Goal: Check status: Check status

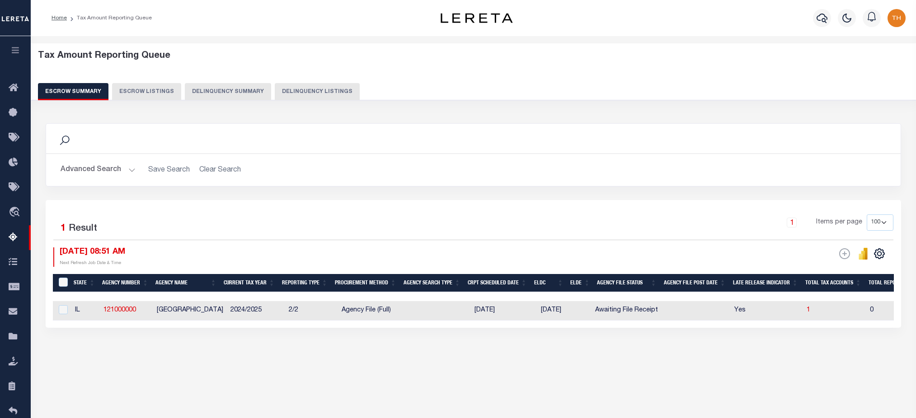
select select "100"
click at [243, 91] on button "Delinquency Summary" at bounding box center [228, 91] width 86 height 17
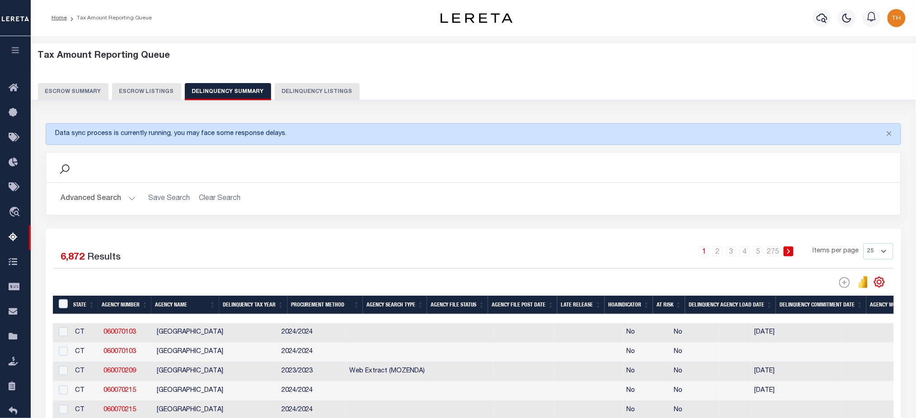
click at [96, 198] on button "Advanced Search" at bounding box center [98, 199] width 75 height 18
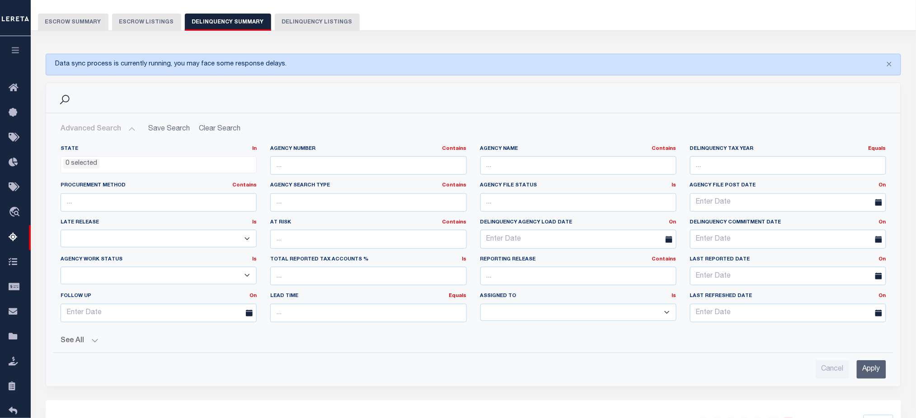
scroll to position [181, 0]
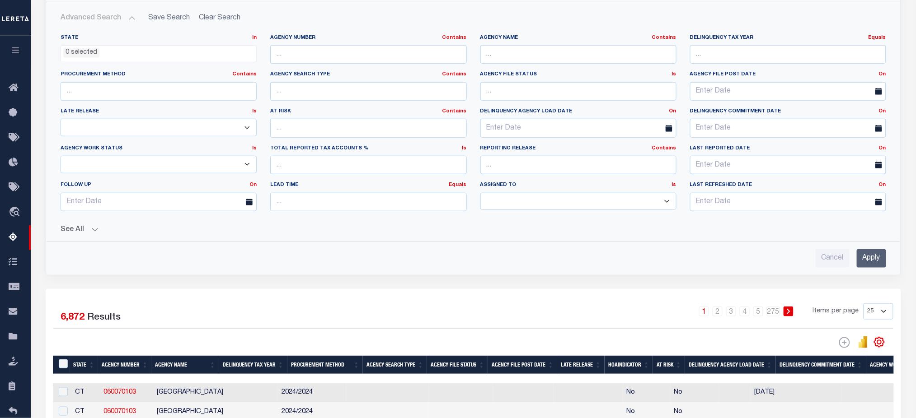
click at [97, 232] on button "See All" at bounding box center [473, 230] width 825 height 9
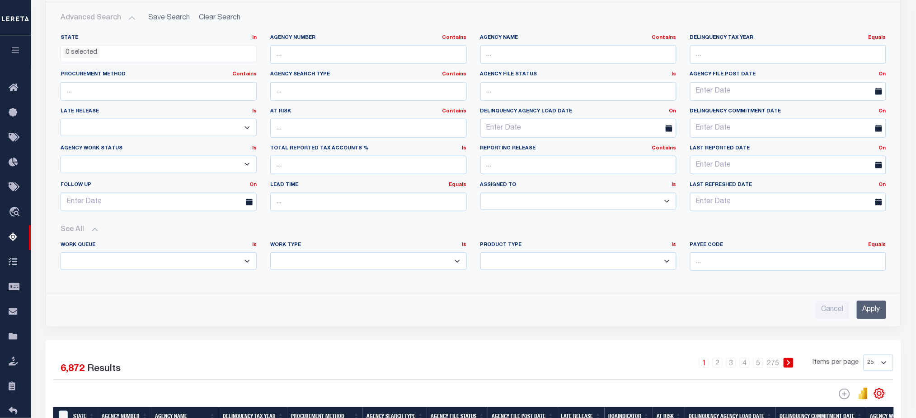
click at [331, 261] on select "Annual Delinquency Back Search Payment Status Check DTRACK" at bounding box center [368, 262] width 196 height 18
select select "AnnualDelinquency"
click at [270, 253] on select "Annual Delinquency Back Search Payment Status Check DTRACK" at bounding box center [368, 262] width 196 height 18
click at [876, 308] on input "Apply" at bounding box center [871, 309] width 29 height 19
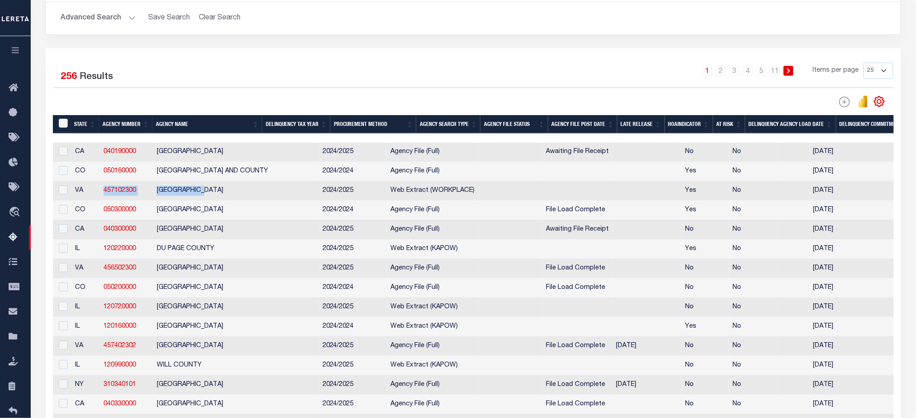
drag, startPoint x: 99, startPoint y: 197, endPoint x: 219, endPoint y: 198, distance: 119.3
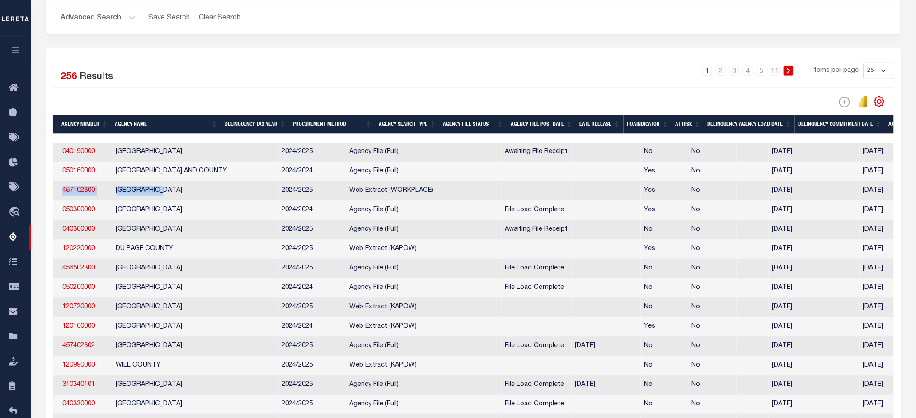
scroll to position [0, 0]
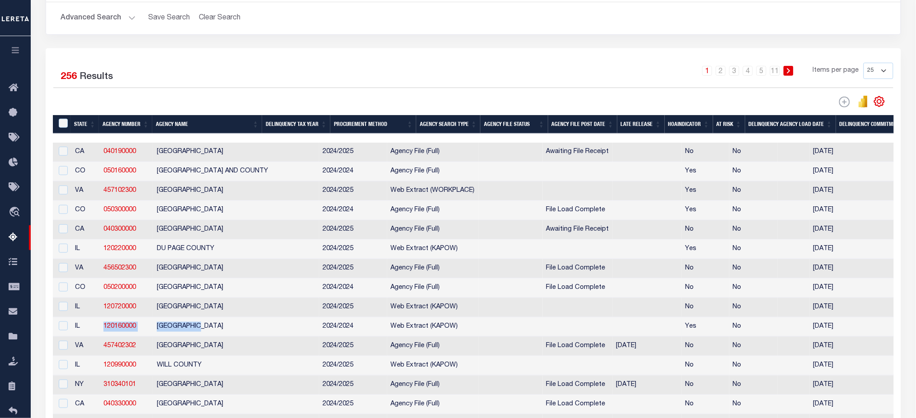
drag, startPoint x: 102, startPoint y: 341, endPoint x: 218, endPoint y: 334, distance: 116.7
copy tr "120160000 [GEOGRAPHIC_DATA]"
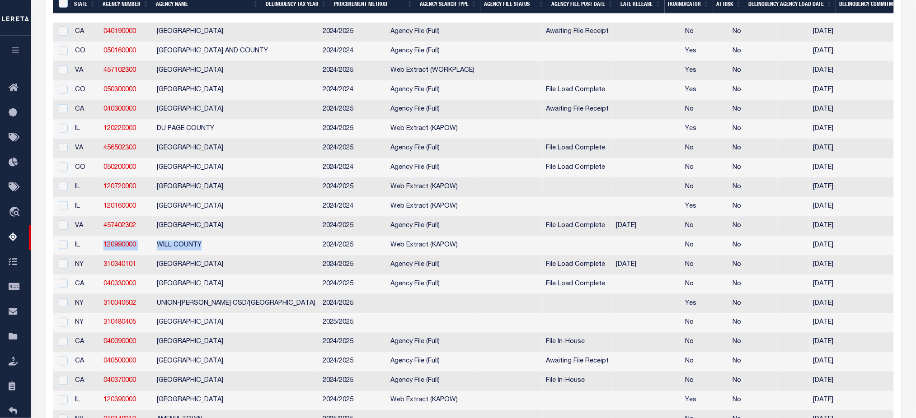
drag, startPoint x: 96, startPoint y: 259, endPoint x: 218, endPoint y: 252, distance: 121.7
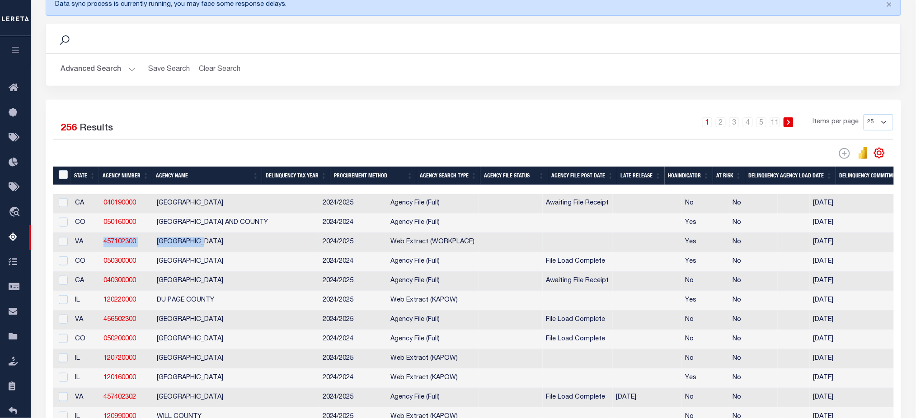
drag, startPoint x: 98, startPoint y: 250, endPoint x: 211, endPoint y: 248, distance: 113.0
copy tr "457102300 [GEOGRAPHIC_DATA]"
click at [724, 124] on link "2" at bounding box center [721, 122] width 10 height 10
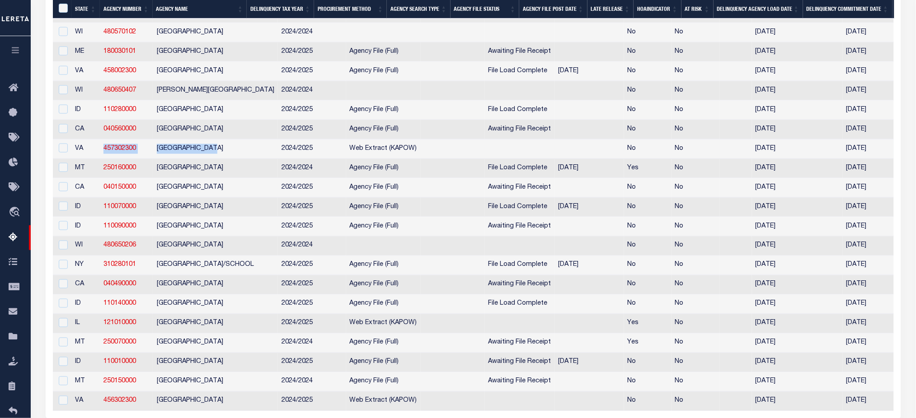
drag, startPoint x: 125, startPoint y: 159, endPoint x: 233, endPoint y: 159, distance: 108.4
copy tr "457302300 [GEOGRAPHIC_DATA]"
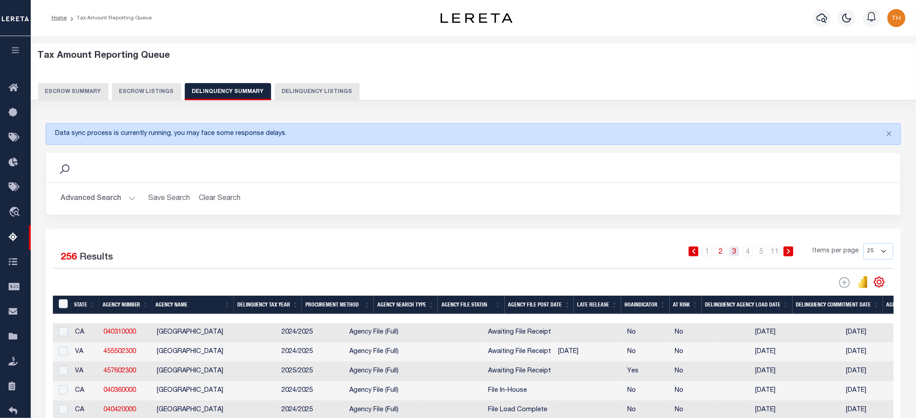
click at [736, 255] on link "3" at bounding box center [734, 252] width 10 height 10
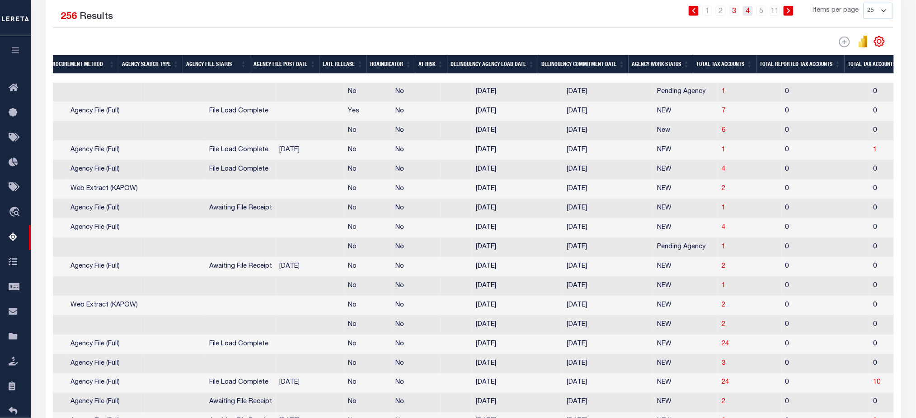
click at [748, 11] on link "4" at bounding box center [748, 11] width 10 height 10
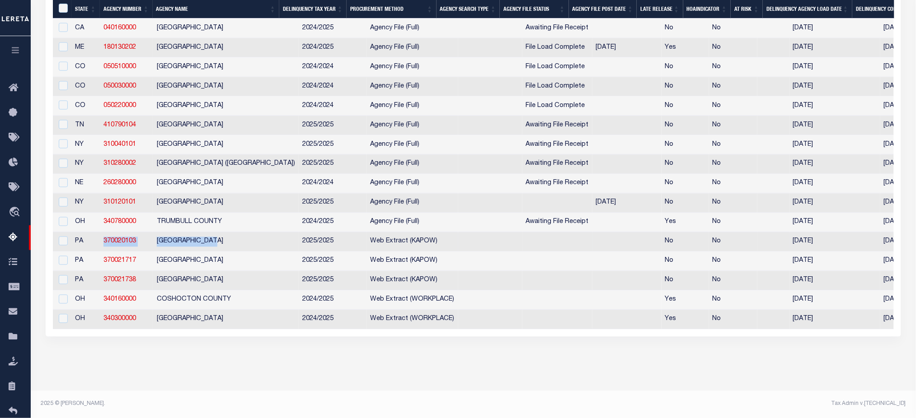
drag, startPoint x: 150, startPoint y: 239, endPoint x: 225, endPoint y: 237, distance: 74.1
copy tr "370020103 [GEOGRAPHIC_DATA]"
drag, startPoint x: 136, startPoint y: 319, endPoint x: 246, endPoint y: 319, distance: 109.8
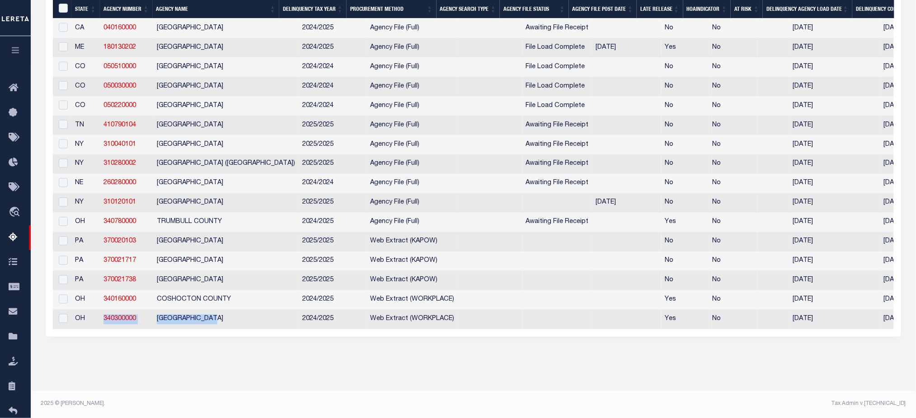
copy tr "340300000 [GEOGRAPHIC_DATA]"
